Goal: Task Accomplishment & Management: Manage account settings

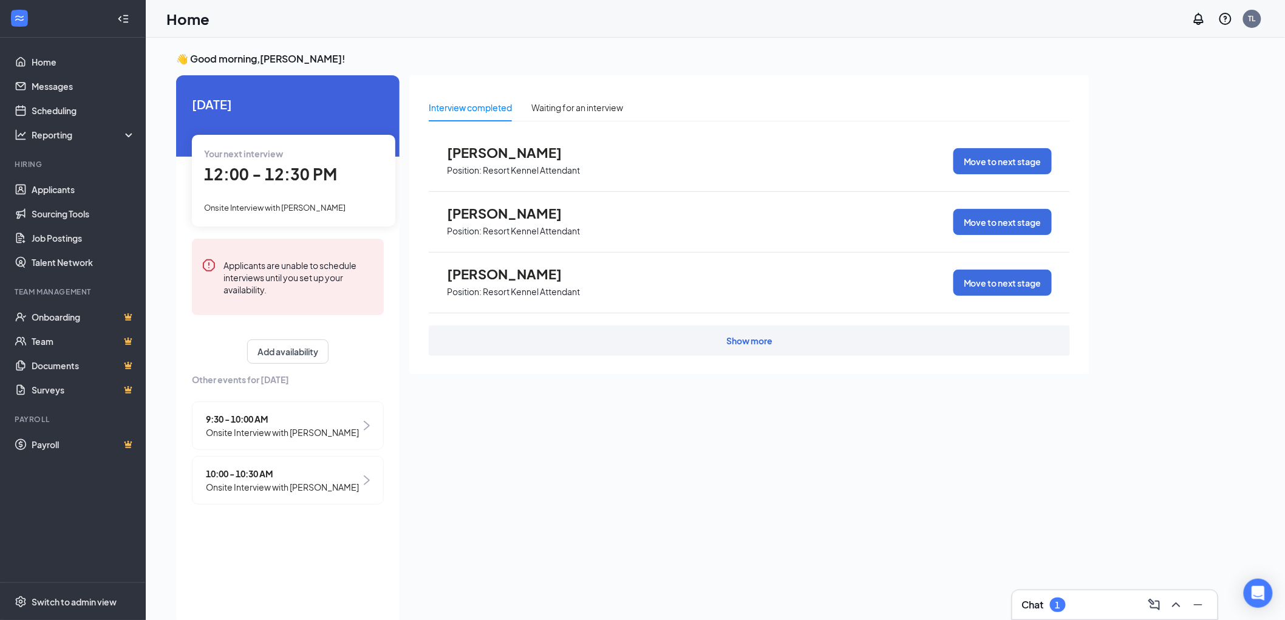
click at [346, 191] on div "Your next interview 12:00 - 12:30 PM Onsite Interview with [PERSON_NAME]" at bounding box center [293, 180] width 203 height 91
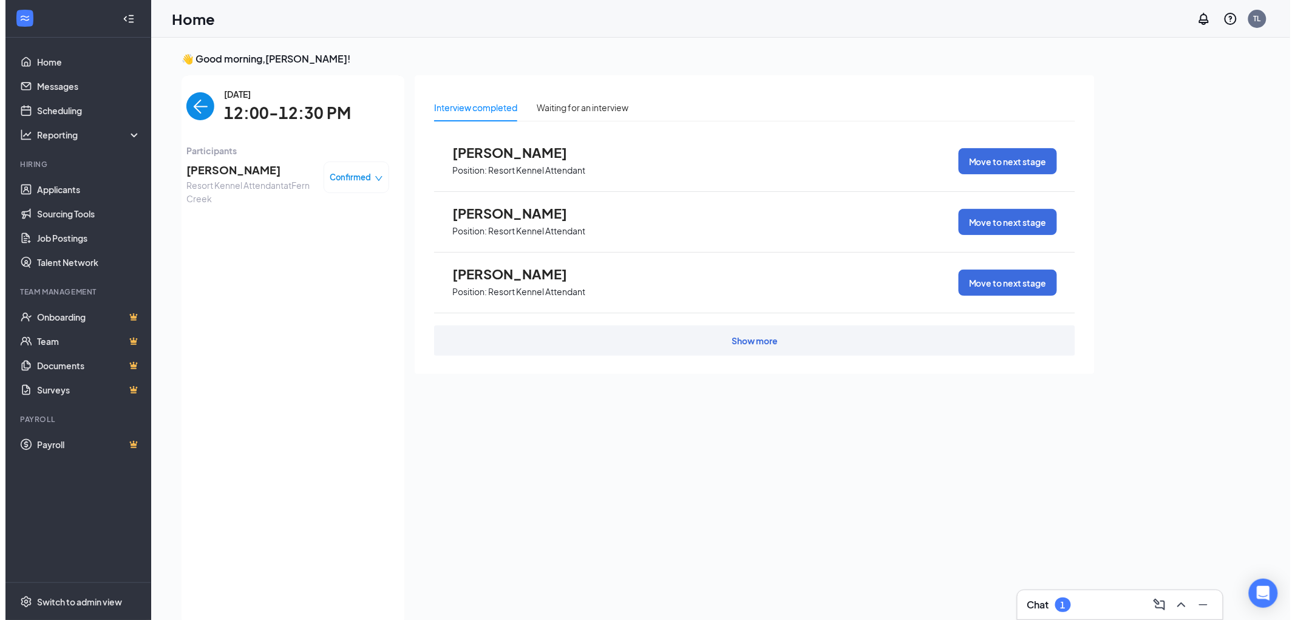
scroll to position [4, 0]
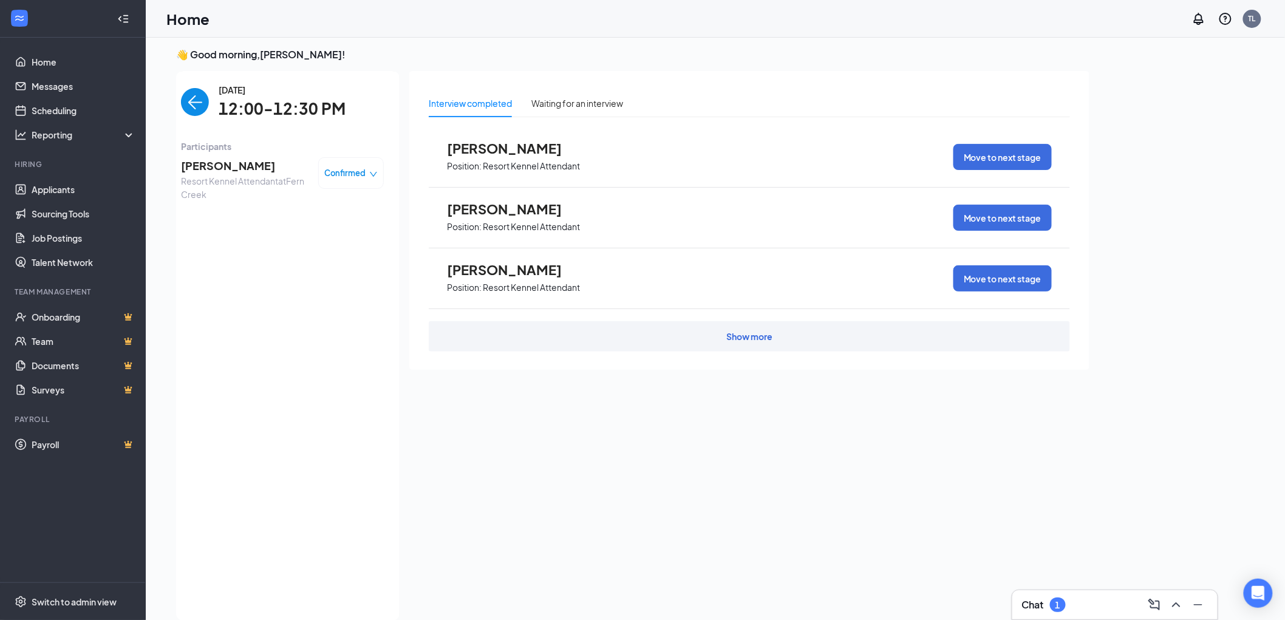
click at [526, 277] on span "Position: Resort Kennel Attendant" at bounding box center [514, 286] width 134 height 18
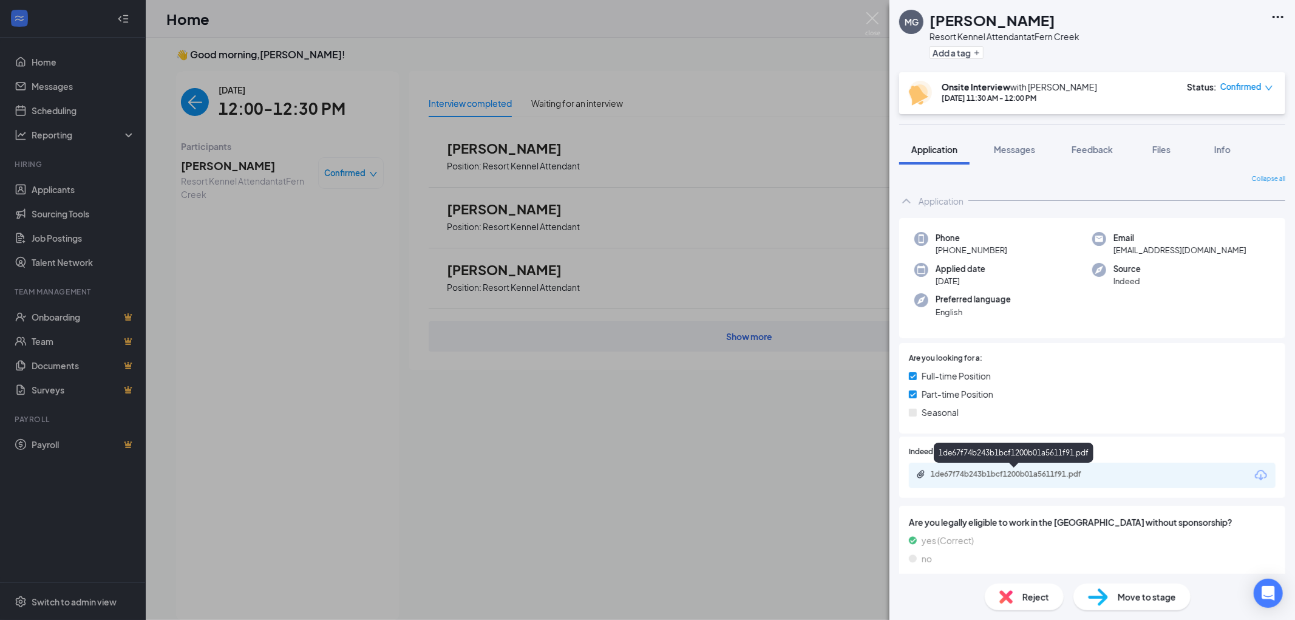
click at [1067, 474] on div "1de67f74b243b1bcf1200b01a5611f91.pdf" at bounding box center [1016, 474] width 170 height 10
click at [502, 462] on div "MG [PERSON_NAME] Resort Kennel Attendant at [GEOGRAPHIC_DATA] Add a tag Onsite …" at bounding box center [647, 310] width 1295 height 620
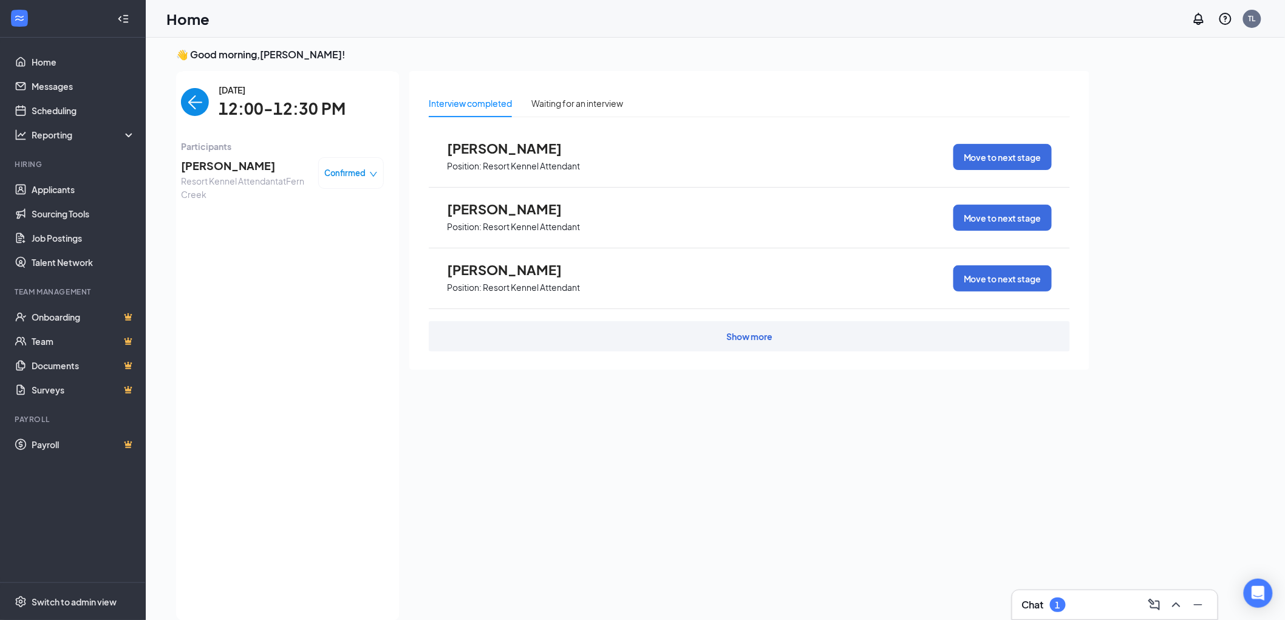
click at [220, 165] on span "[PERSON_NAME]" at bounding box center [244, 165] width 127 height 17
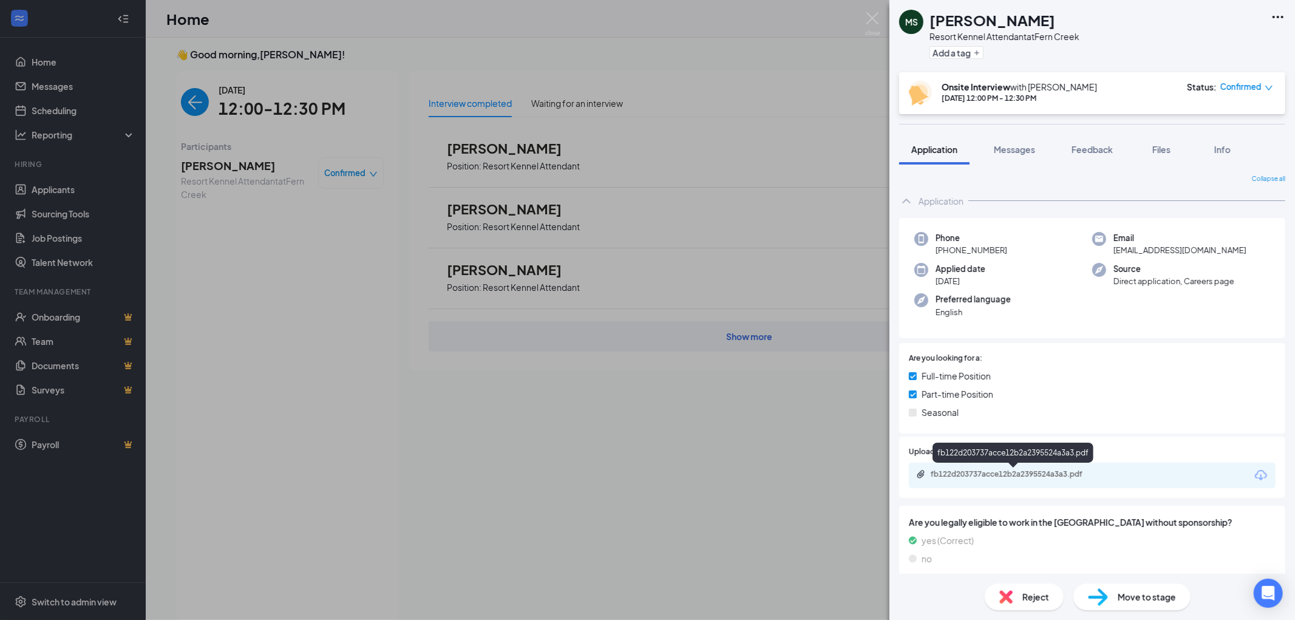
click at [1047, 468] on div "fb122d203737acce12b2a2395524a3a3.pdf" at bounding box center [1092, 475] width 367 height 25
click at [1049, 469] on div "fb122d203737acce12b2a2395524a3a3.pdf" at bounding box center [1016, 474] width 170 height 10
click at [242, 311] on div "MS [PERSON_NAME] Resort Kennel Attendant at [GEOGRAPHIC_DATA] Add a tag Onsite …" at bounding box center [647, 310] width 1295 height 620
